Goal: Find specific page/section: Find specific page/section

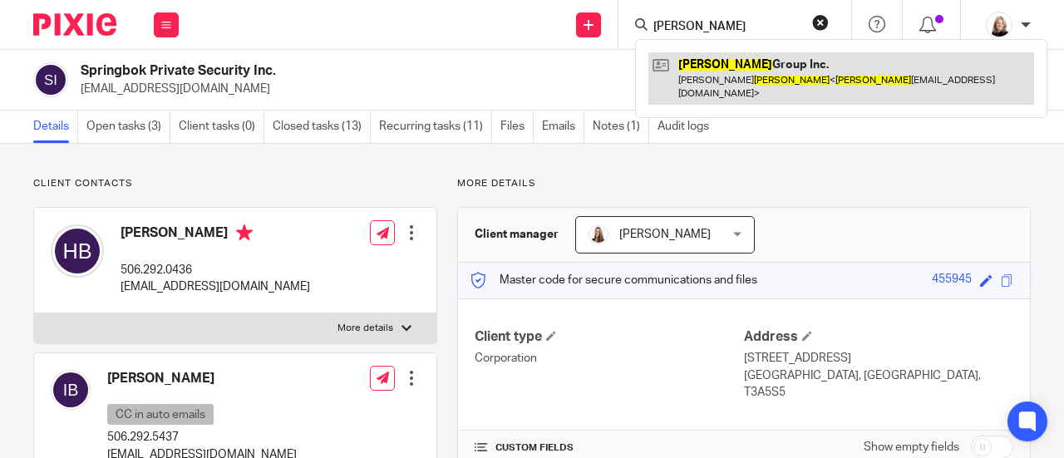
type input "[PERSON_NAME]"
click at [706, 82] on link at bounding box center [841, 78] width 386 height 52
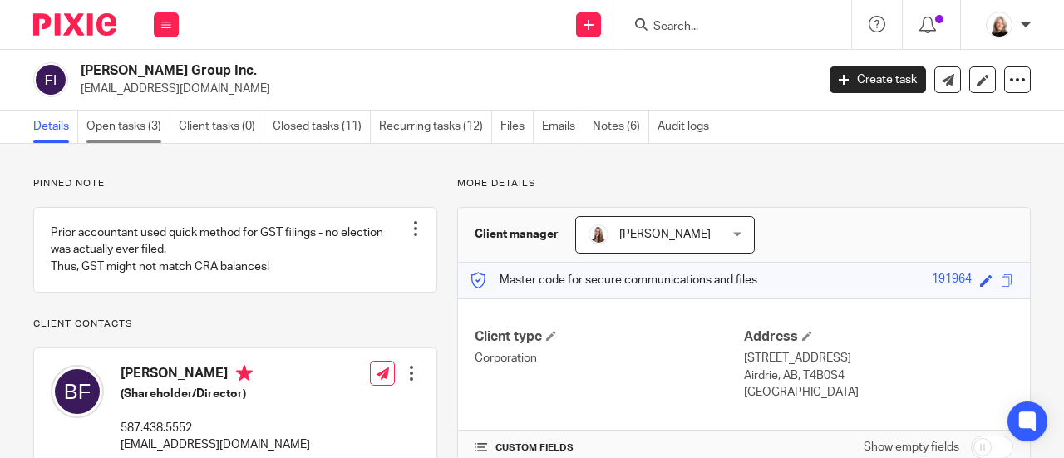
click at [150, 126] on link "Open tasks (3)" at bounding box center [128, 127] width 84 height 32
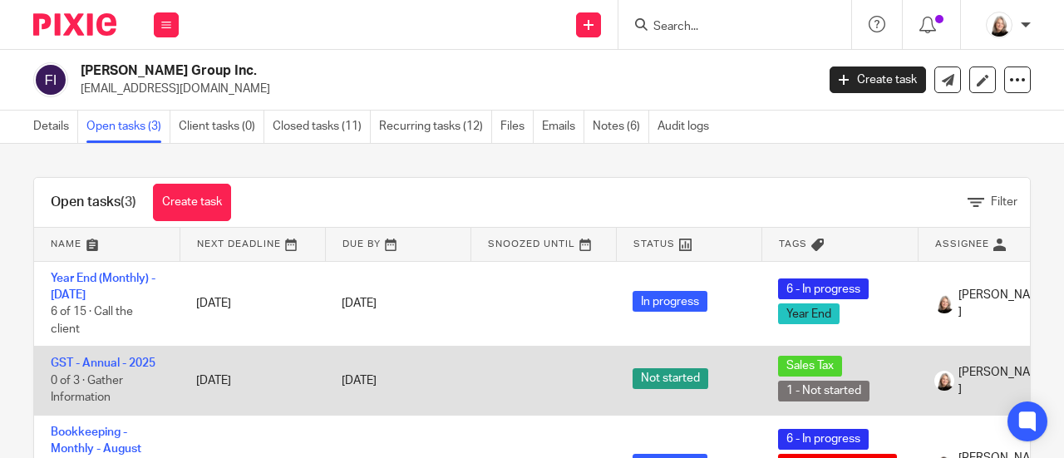
scroll to position [3, 0]
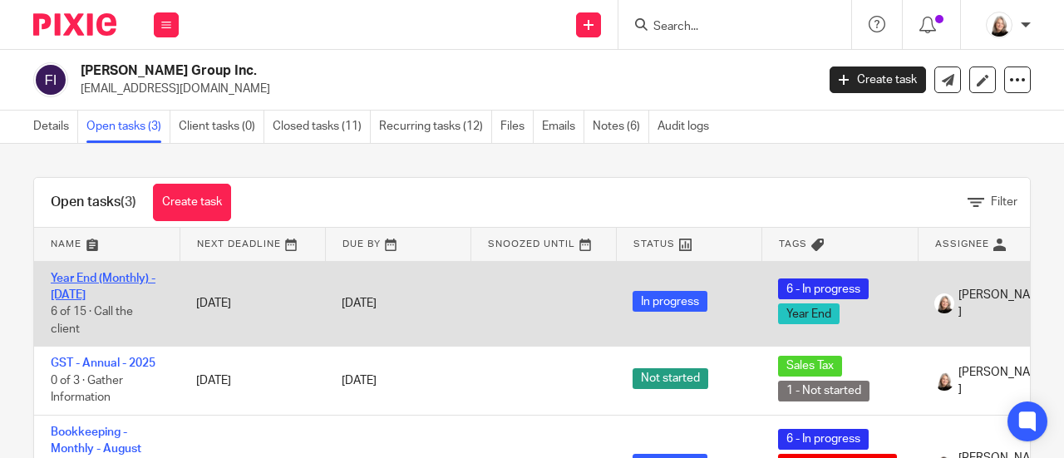
click at [77, 289] on link "Year End (Monthly) - June 2025" at bounding box center [103, 287] width 105 height 28
